Goal: Task Accomplishment & Management: Manage account settings

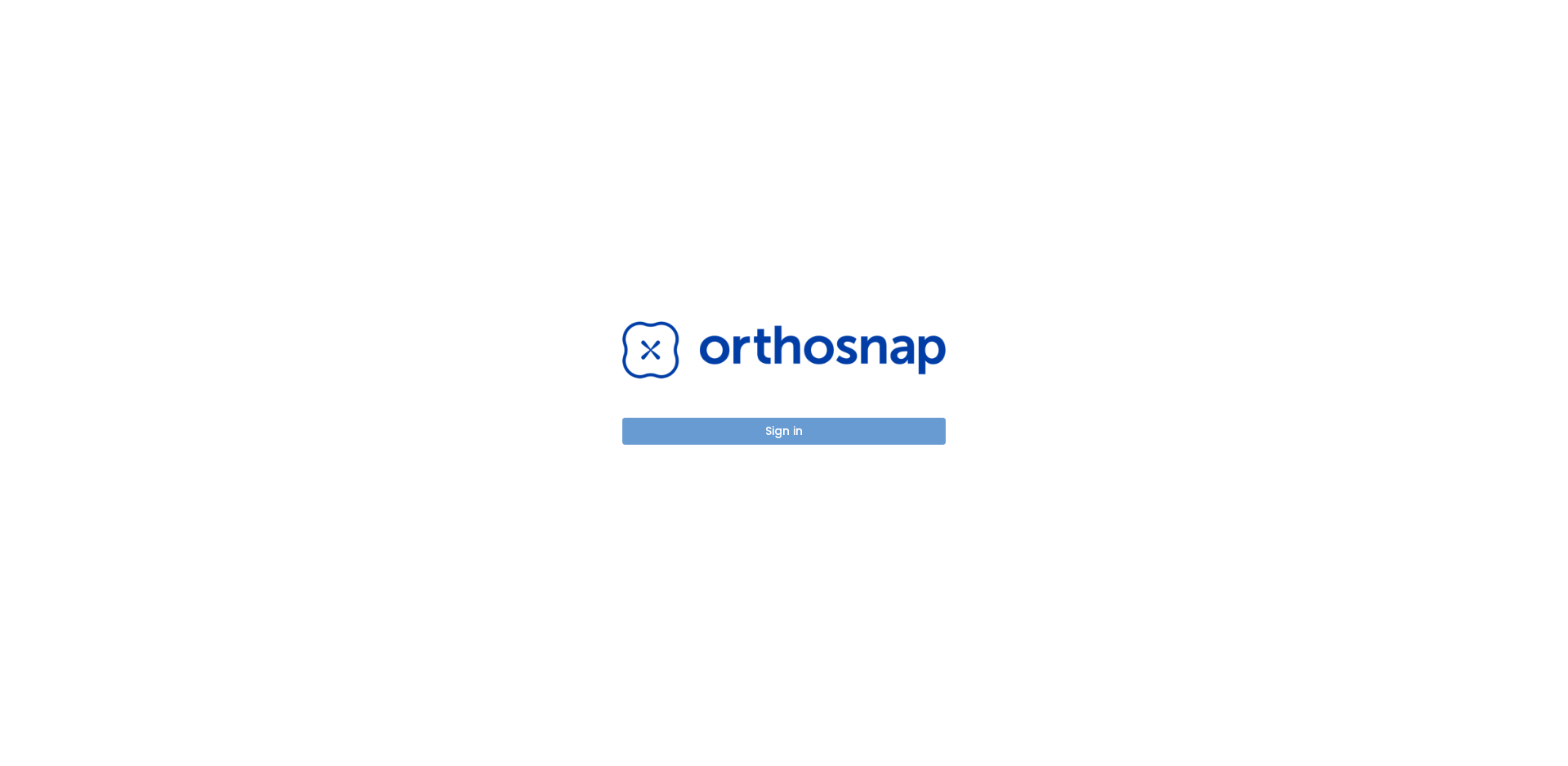
click at [780, 429] on button "Sign in" at bounding box center [784, 431] width 324 height 27
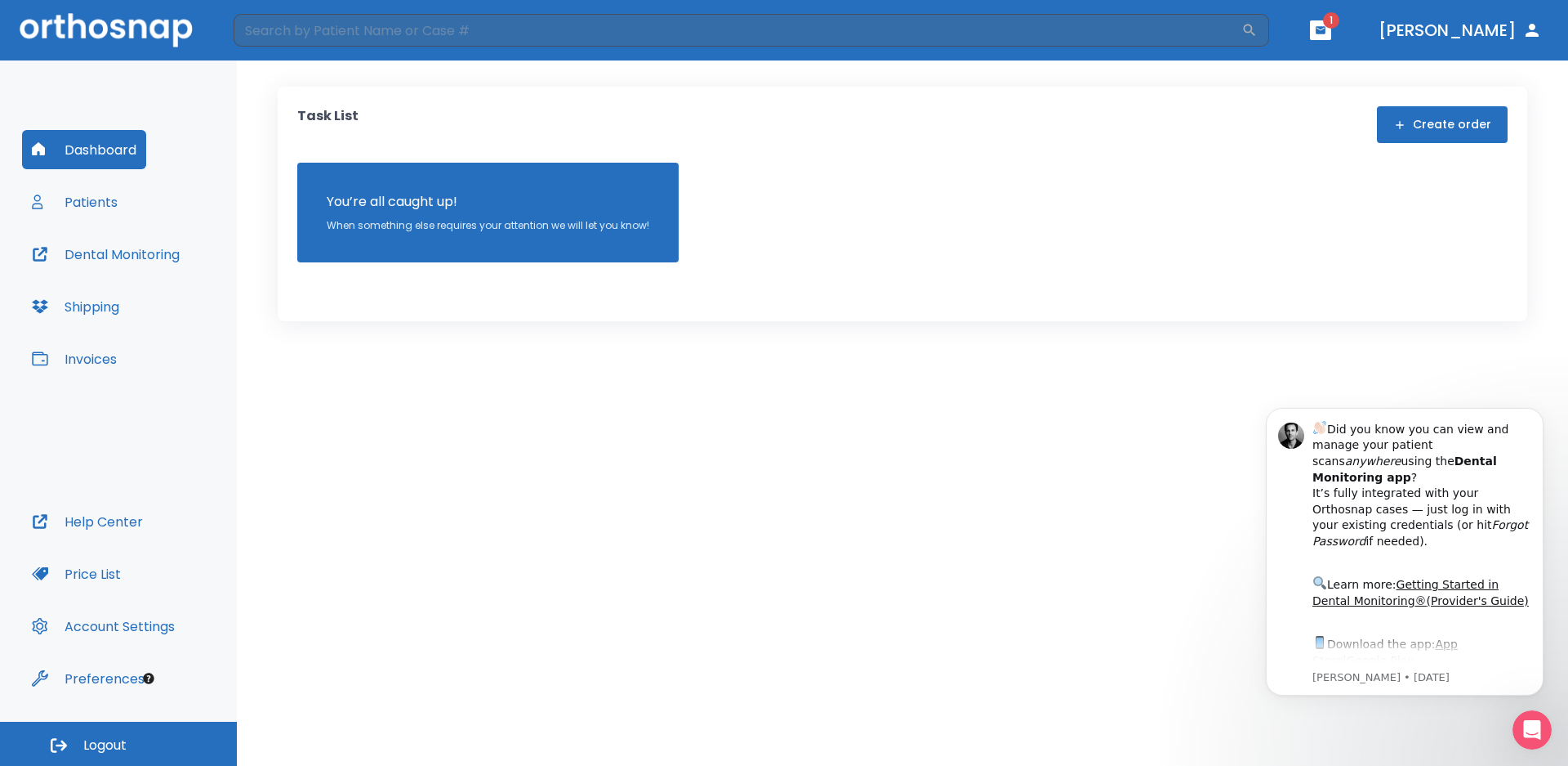
click at [71, 358] on button "Invoices" at bounding box center [74, 358] width 105 height 39
